Goal: Check status: Check status

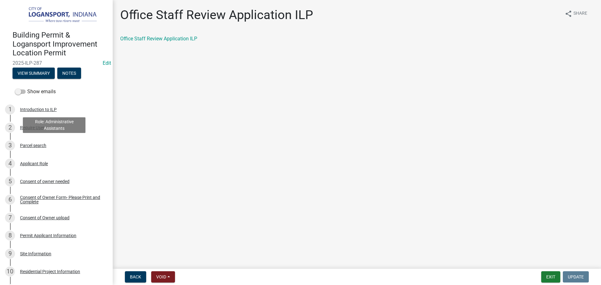
scroll to position [269, 0]
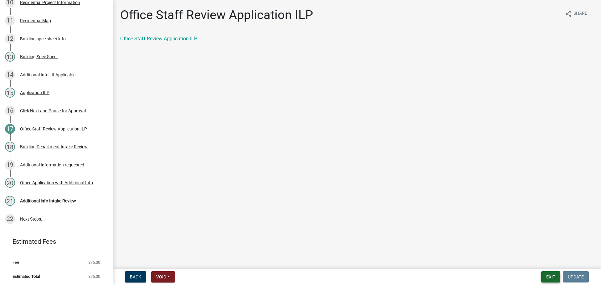
click at [551, 277] on button "Exit" at bounding box center [551, 277] width 19 height 11
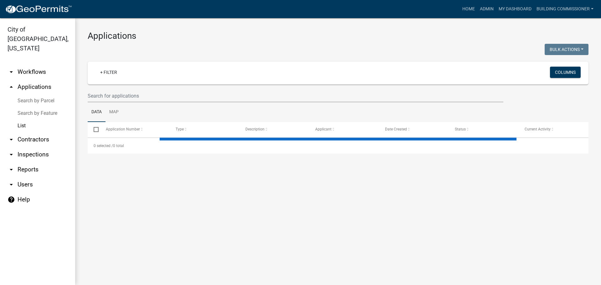
select select "3: 100"
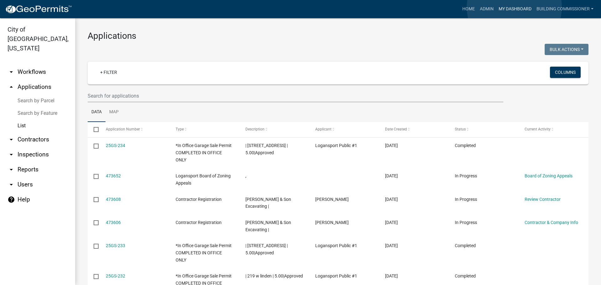
click at [515, 7] on link "My Dashboard" at bounding box center [516, 9] width 38 height 12
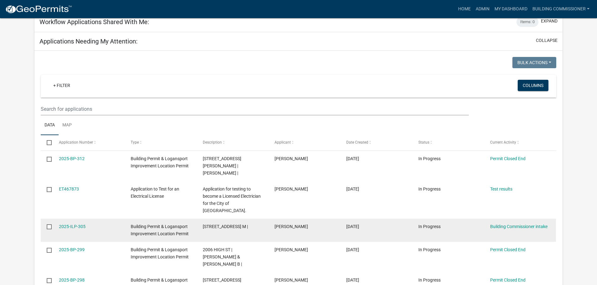
scroll to position [282, 0]
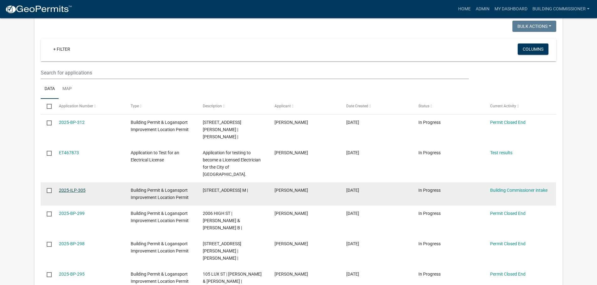
click at [74, 188] on link "2025-ILP-305" at bounding box center [72, 190] width 27 height 5
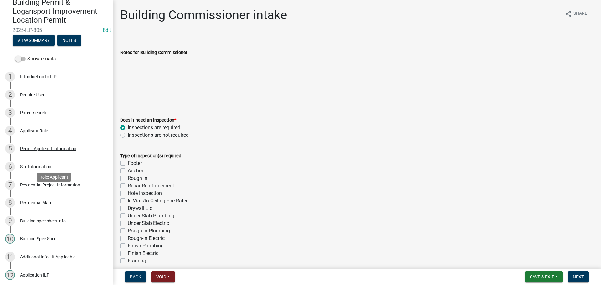
scroll to position [188, 0]
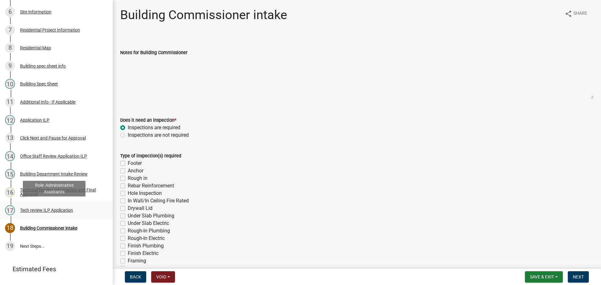
click at [45, 209] on div "Tech review ILP Application" at bounding box center [46, 210] width 53 height 4
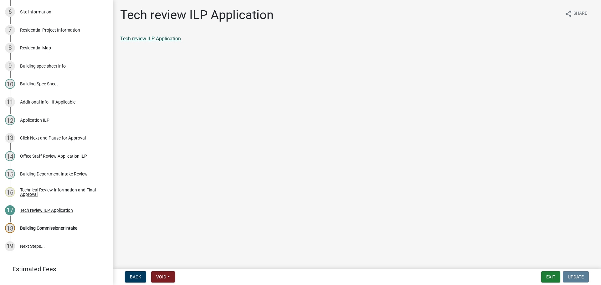
click at [159, 38] on link "Tech review ILP Application" at bounding box center [150, 39] width 61 height 6
click at [48, 226] on div "Building Commissioner intake" at bounding box center [48, 228] width 57 height 4
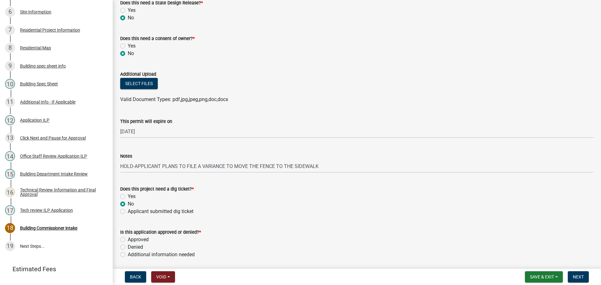
scroll to position [345, 0]
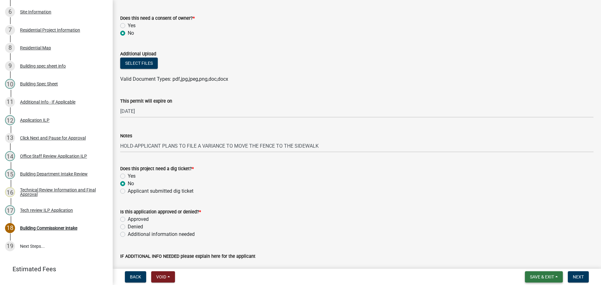
click at [543, 276] on button "Save & Exit" at bounding box center [544, 277] width 38 height 11
click at [539, 259] on button "Save & Exit" at bounding box center [538, 260] width 50 height 15
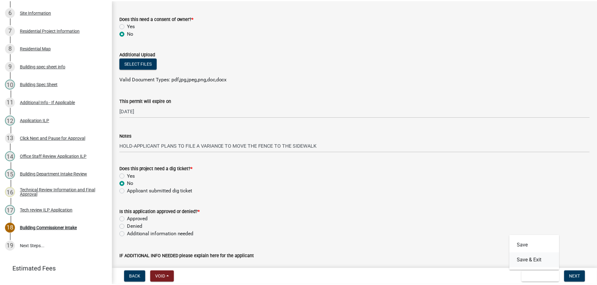
scroll to position [0, 0]
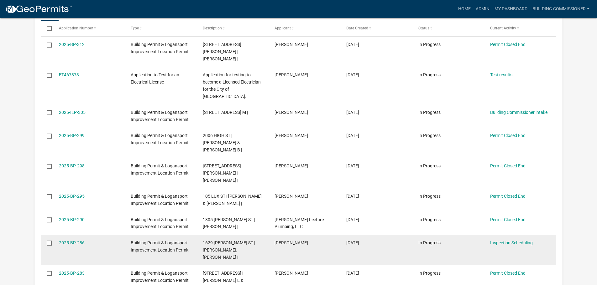
scroll to position [407, 0]
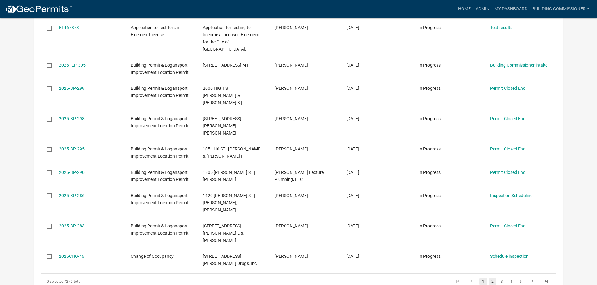
click at [493, 279] on link "2" at bounding box center [493, 282] width 8 height 7
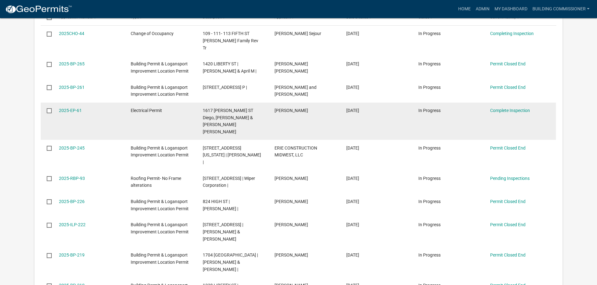
scroll to position [407, 0]
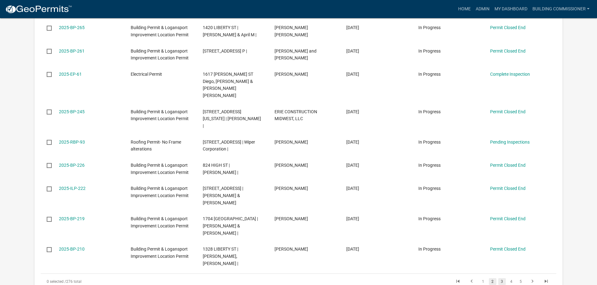
click at [502, 279] on link "3" at bounding box center [502, 282] width 8 height 7
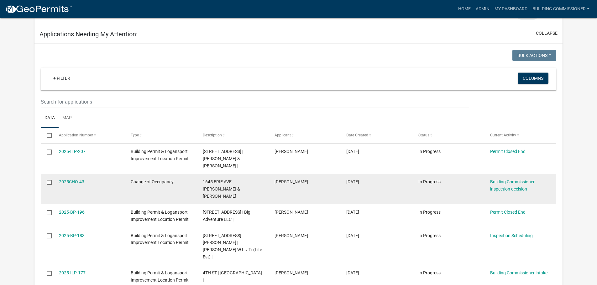
scroll to position [251, 0]
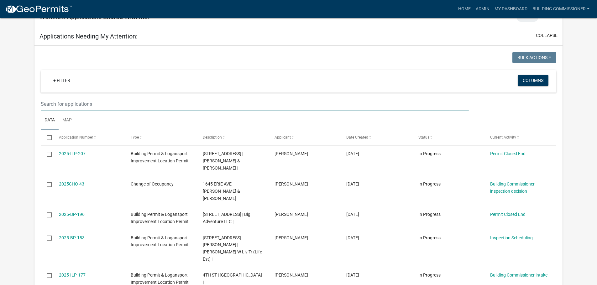
click at [57, 98] on input "text" at bounding box center [255, 104] width 428 height 13
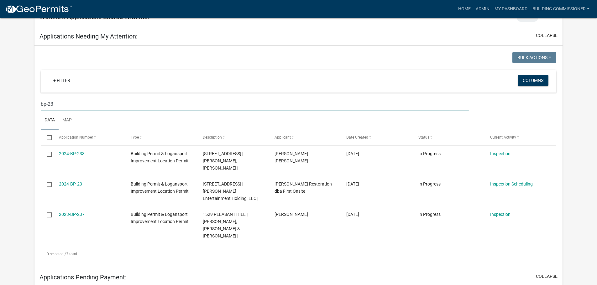
click at [48, 98] on input "bp-23" at bounding box center [255, 104] width 428 height 13
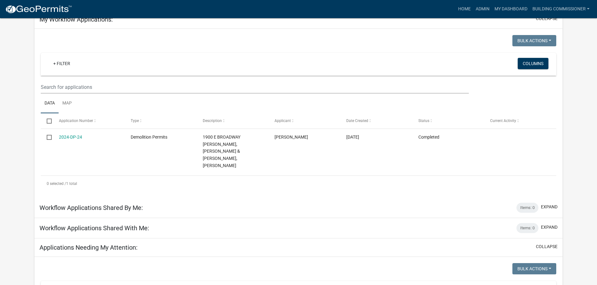
scroll to position [0, 0]
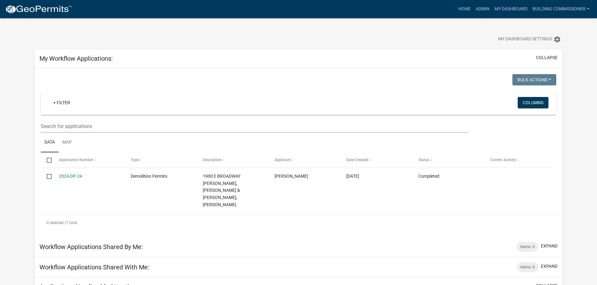
type input "bp-323"
